Goal: Information Seeking & Learning: Find specific fact

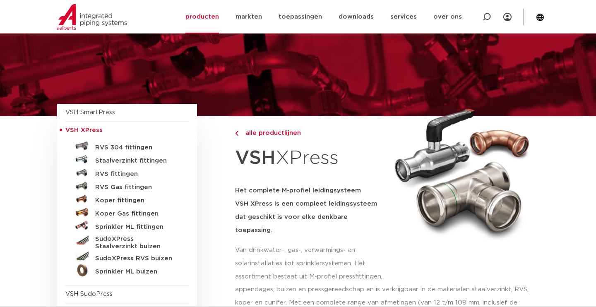
scroll to position [35, 0]
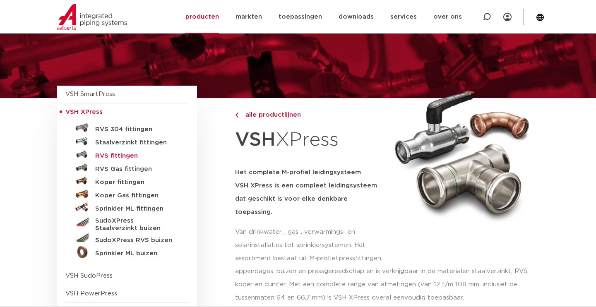
click at [114, 155] on h5 "RVS fittingen" at bounding box center [136, 155] width 82 height 7
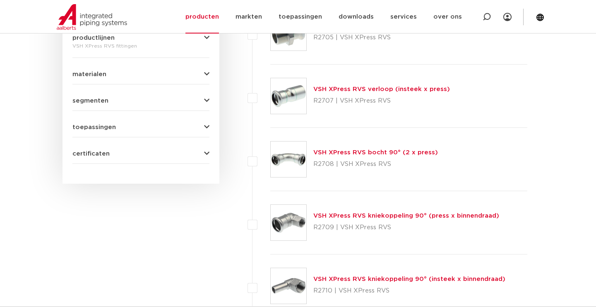
scroll to position [385, 0]
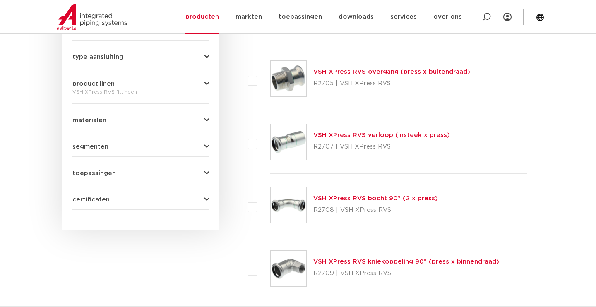
click at [358, 196] on link "VSH XPress RVS bocht 90° (2 x press)" at bounding box center [375, 198] width 125 height 6
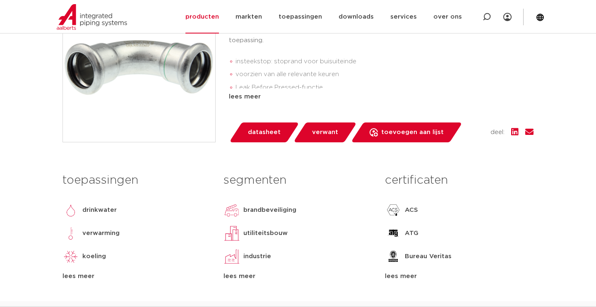
scroll to position [235, 0]
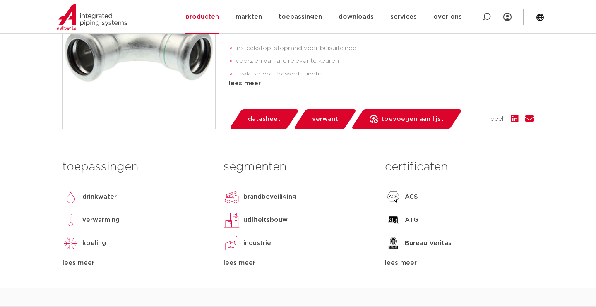
click at [259, 116] on span "datasheet" at bounding box center [264, 119] width 33 height 13
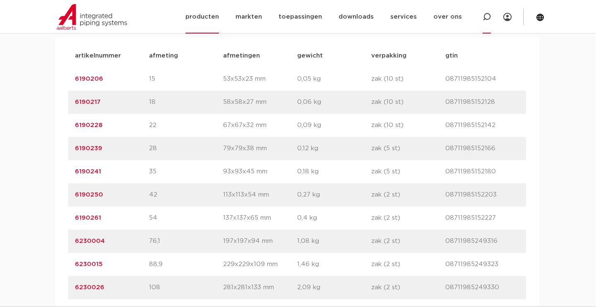
scroll to position [563, 1]
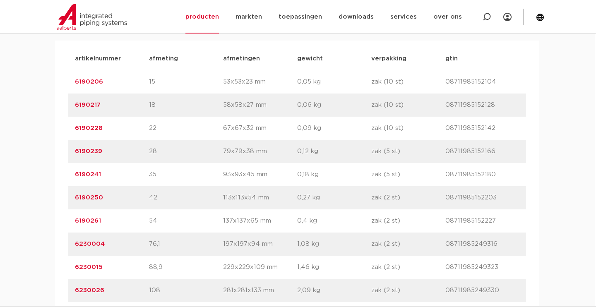
click at [86, 151] on link "6190239" at bounding box center [88, 151] width 27 height 6
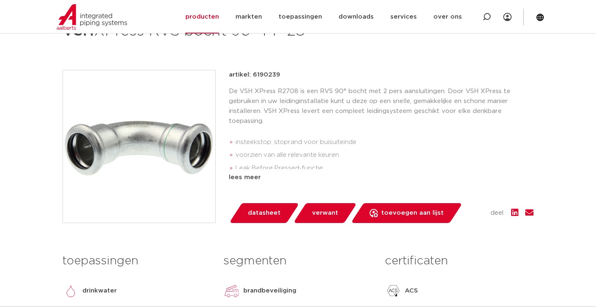
scroll to position [143, 0]
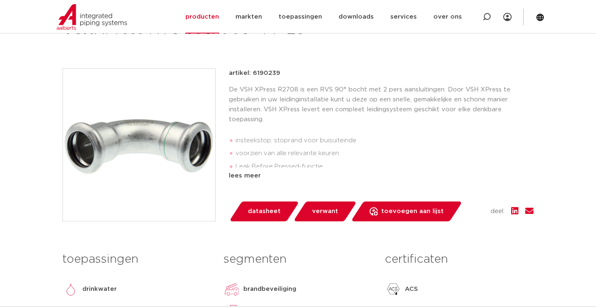
drag, startPoint x: 252, startPoint y: 72, endPoint x: 279, endPoint y: 71, distance: 26.9
click at [279, 71] on div "artikel: 6190239" at bounding box center [381, 73] width 304 height 10
copy p "6190239"
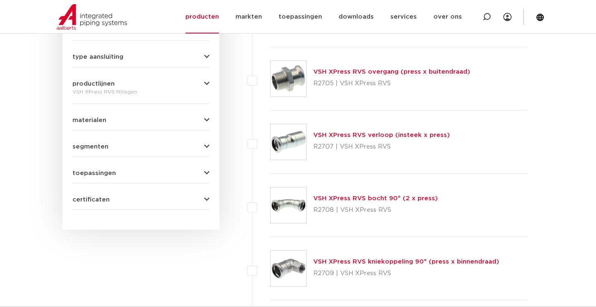
scroll to position [385, 0]
click at [350, 70] on link "VSH XPress RVS overgang (press x buitendraad)" at bounding box center [391, 72] width 157 height 6
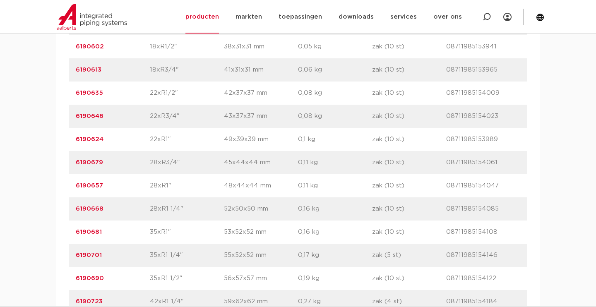
scroll to position [650, 0]
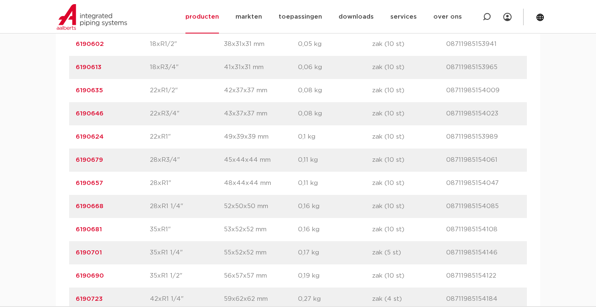
click at [81, 181] on link "6190657" at bounding box center [89, 183] width 27 height 6
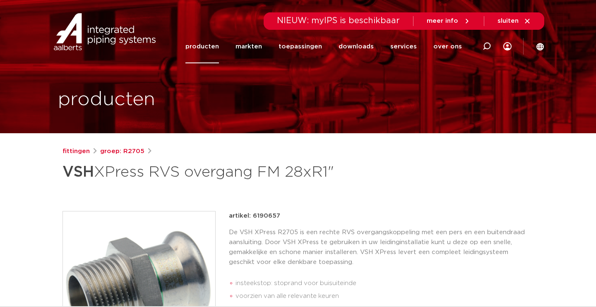
click at [253, 213] on p "artikel: 6190657" at bounding box center [254, 216] width 51 height 10
drag, startPoint x: 252, startPoint y: 213, endPoint x: 268, endPoint y: 214, distance: 15.4
click at [278, 213] on p "artikel: 6190657" at bounding box center [254, 216] width 51 height 10
copy p "6190657"
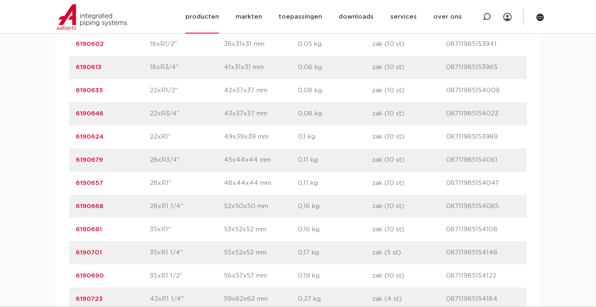
scroll to position [650, 0]
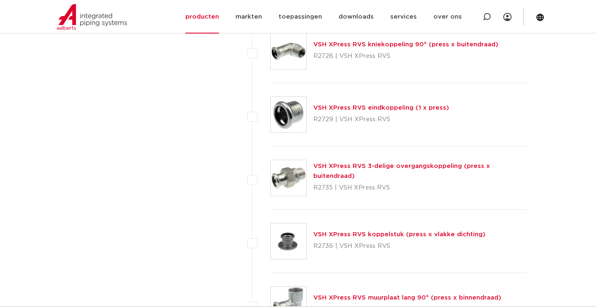
scroll to position [1615, 0]
click at [364, 171] on link "VSH XPress RVS 3-delige overgangskoppeling (press x buitendraad)" at bounding box center [401, 171] width 177 height 16
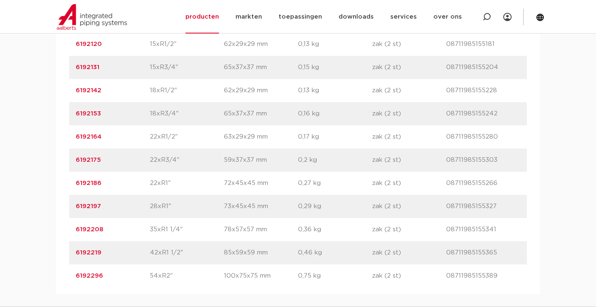
scroll to position [608, 0]
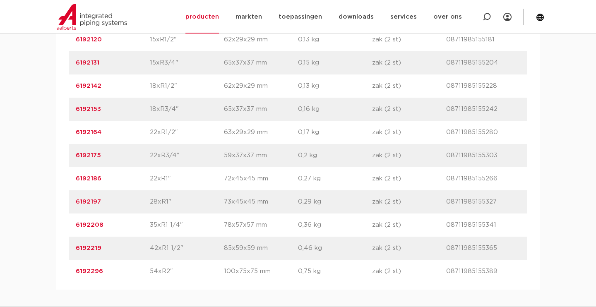
click at [78, 199] on link "6192197" at bounding box center [88, 202] width 25 height 6
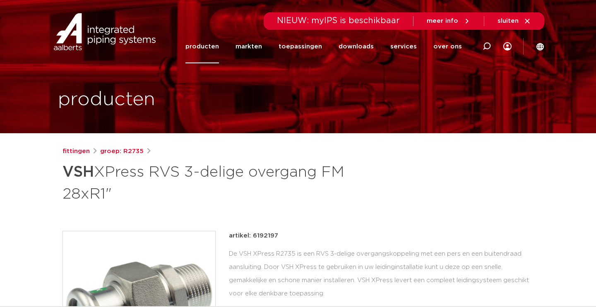
drag, startPoint x: 256, startPoint y: 234, endPoint x: 276, endPoint y: 233, distance: 20.3
click at [276, 233] on p "artikel: 6192197" at bounding box center [253, 236] width 49 height 10
copy p "6192197"
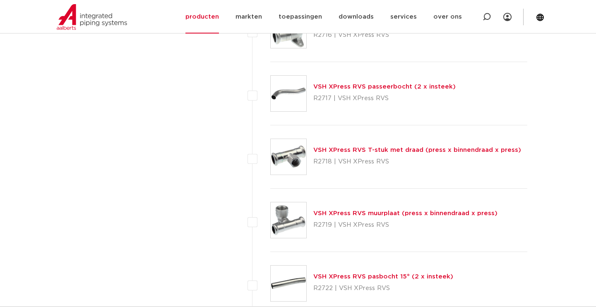
scroll to position [1069, 0]
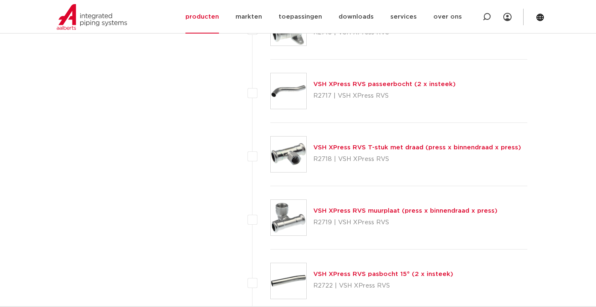
click at [345, 144] on link "VSH XPress RVS T-stuk met draad (press x binnendraad x press)" at bounding box center [417, 147] width 208 height 6
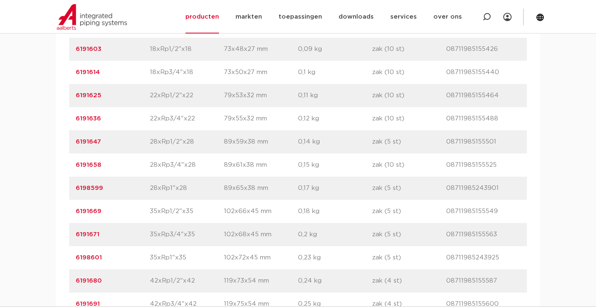
scroll to position [625, 0]
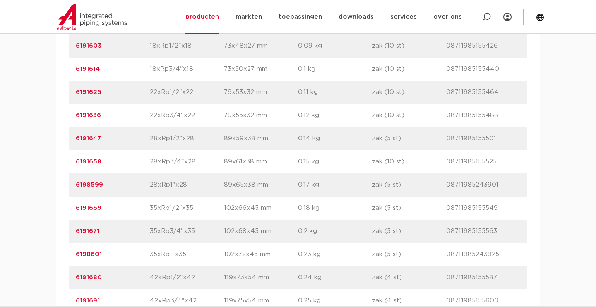
click at [91, 182] on link "6198599" at bounding box center [89, 185] width 27 height 6
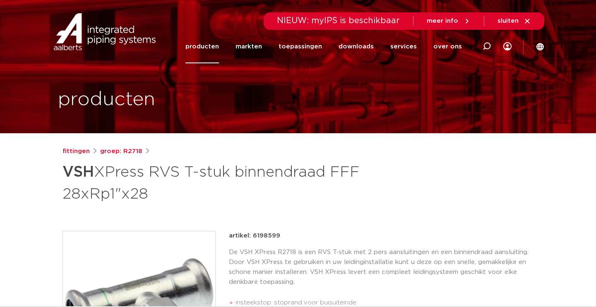
drag, startPoint x: 252, startPoint y: 232, endPoint x: 280, endPoint y: 232, distance: 28.5
click at [285, 232] on div "artikel: 6198599" at bounding box center [381, 236] width 304 height 10
copy p "6198599"
